Goal: Information Seeking & Learning: Learn about a topic

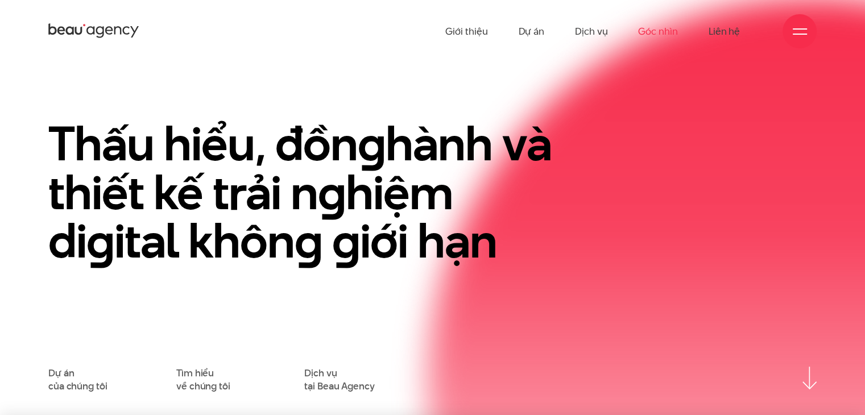
click at [672, 31] on link "Góc nhìn" at bounding box center [657, 31] width 39 height 63
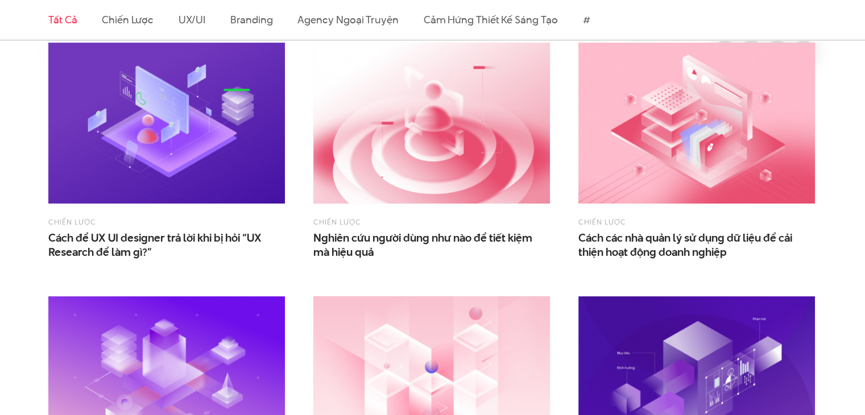
scroll to position [341, 0]
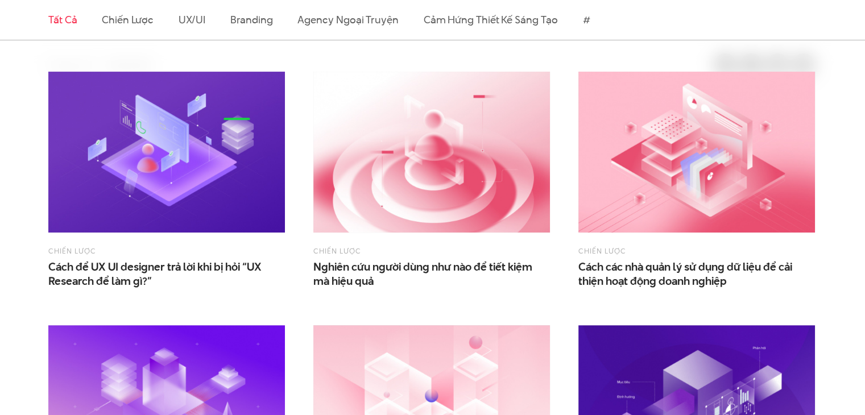
click at [509, 194] on img at bounding box center [431, 152] width 236 height 161
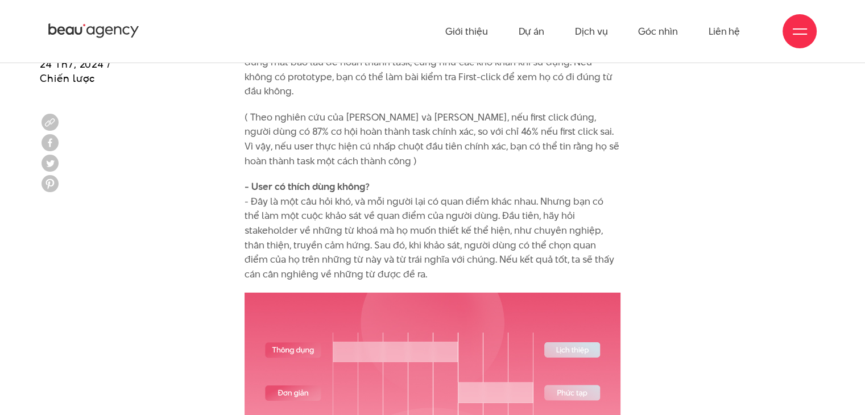
scroll to position [2851, 0]
